Goal: Information Seeking & Learning: Learn about a topic

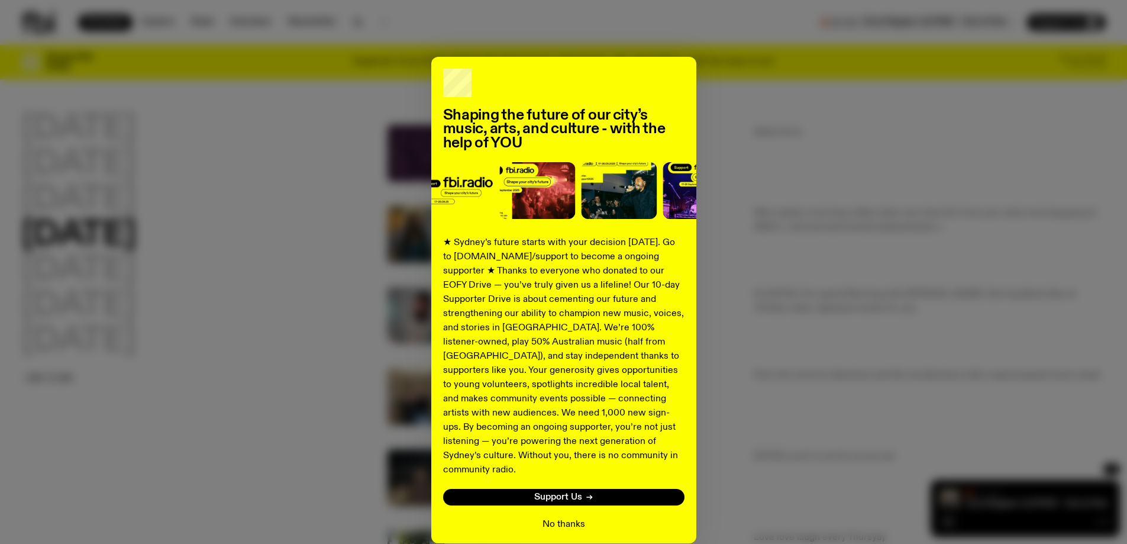
click at [551, 517] on button "No thanks" at bounding box center [564, 524] width 43 height 14
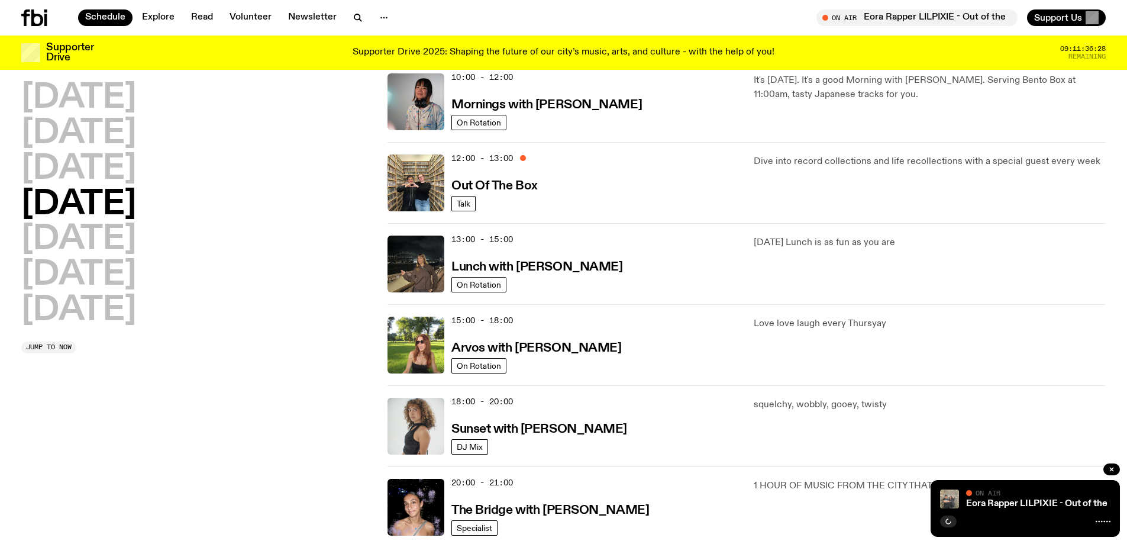
scroll to position [231, 0]
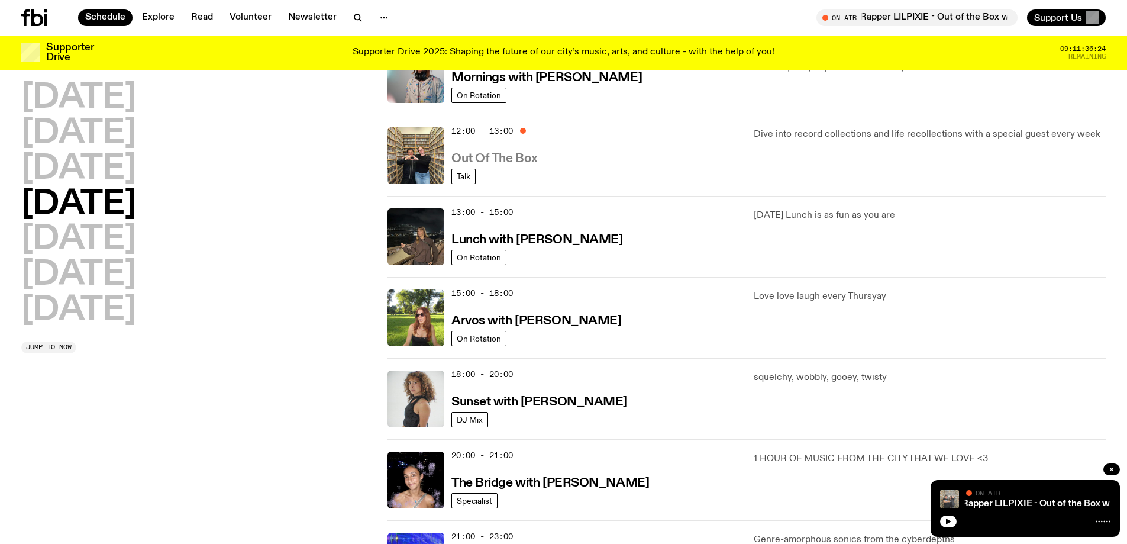
click at [508, 157] on h3 "Out Of The Box" at bounding box center [494, 159] width 86 height 12
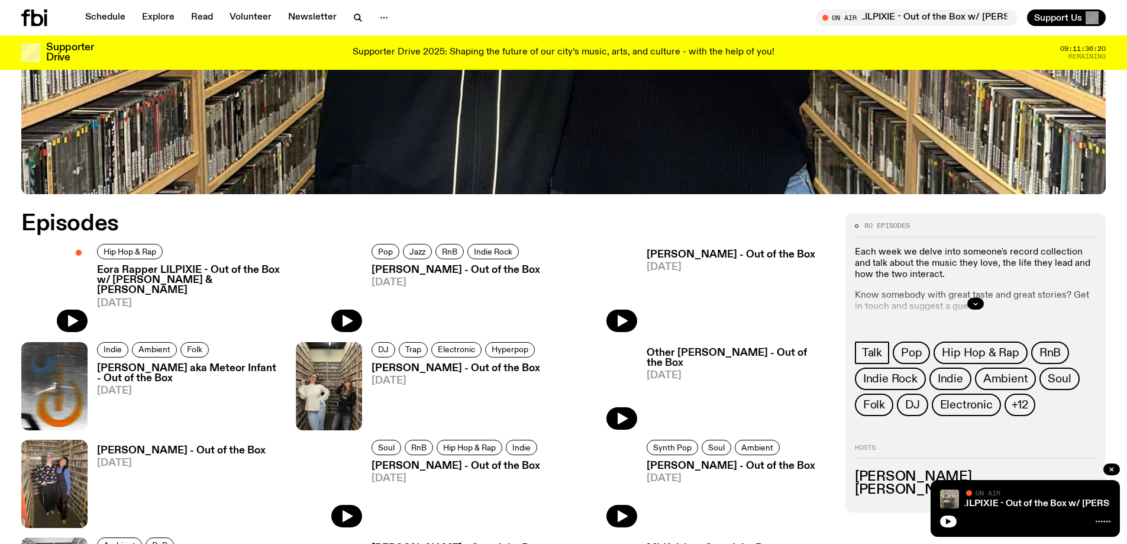
scroll to position [585, 0]
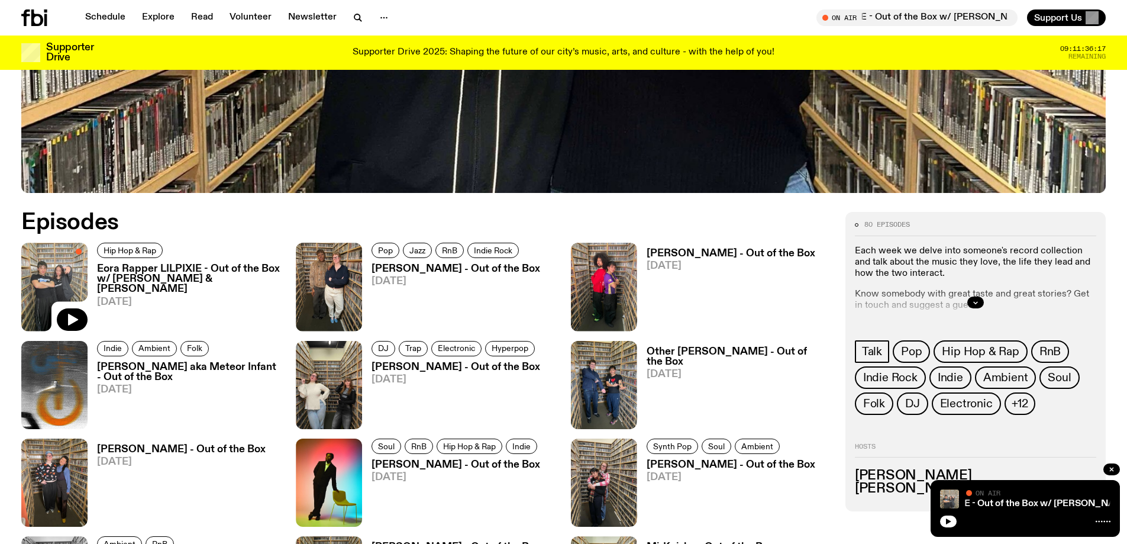
click at [148, 272] on h3 "Eora Rapper LILPIXIE - Out of the Box w/ [PERSON_NAME] & [PERSON_NAME]" at bounding box center [189, 279] width 185 height 30
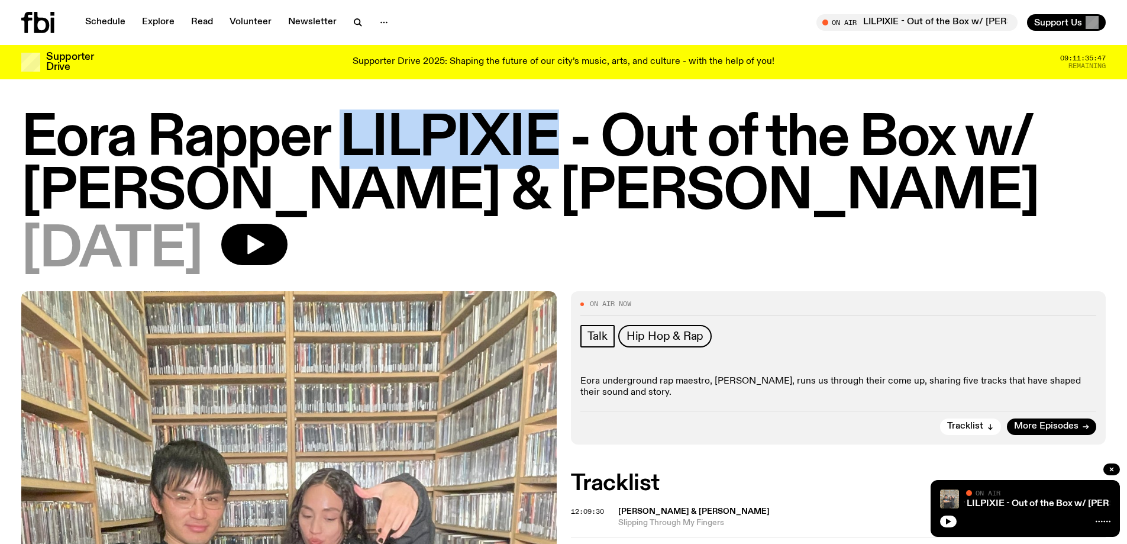
drag, startPoint x: 346, startPoint y: 130, endPoint x: 550, endPoint y: 140, distance: 204.4
click at [550, 140] on h1 "Eora Rapper LILPIXIE - Out of the Box w/ [PERSON_NAME] & [PERSON_NAME]" at bounding box center [563, 165] width 1085 height 107
copy h1 "LILPIXIE"
